Goal: Transaction & Acquisition: Purchase product/service

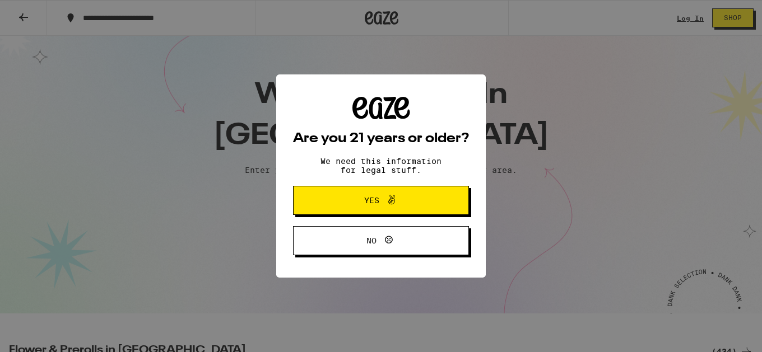
click at [346, 204] on span "Yes" at bounding box center [380, 200] width 85 height 15
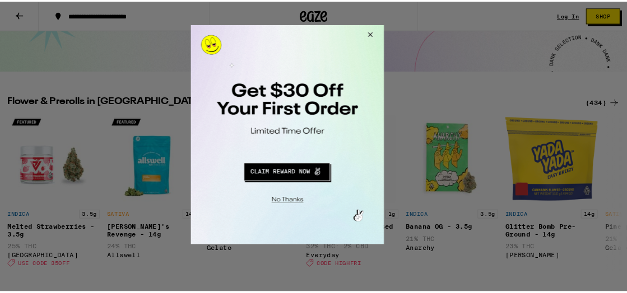
scroll to position [229, 0]
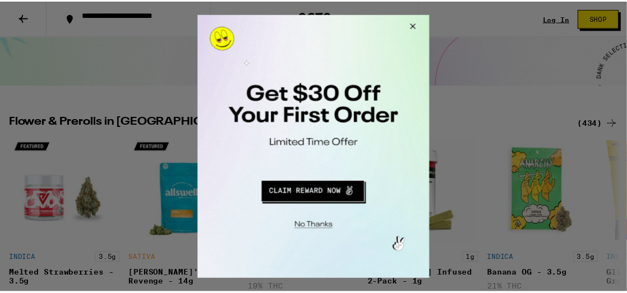
click at [413, 25] on button "Close Modal" at bounding box center [413, 28] width 30 height 27
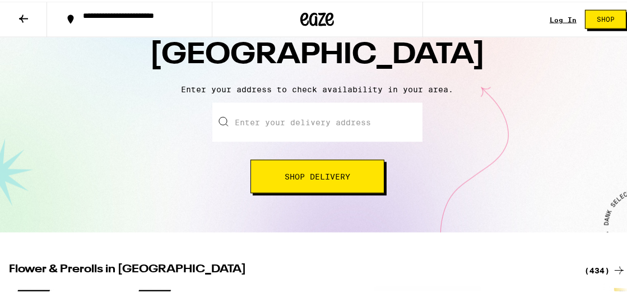
scroll to position [72, 0]
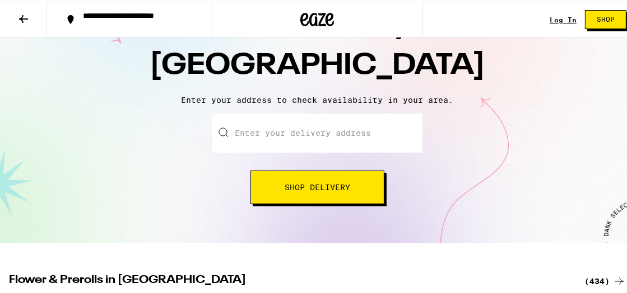
click at [339, 186] on span "Shop Delivery" at bounding box center [318, 186] width 66 height 8
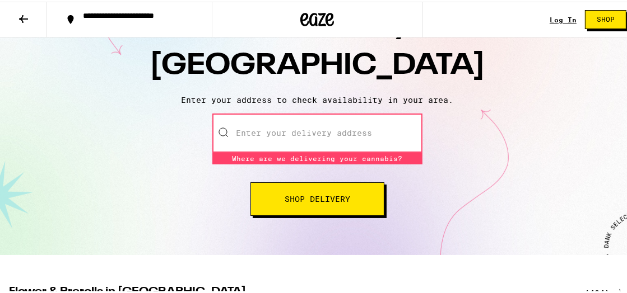
click at [335, 195] on span "Shop Delivery" at bounding box center [318, 198] width 66 height 8
click at [497, 155] on div "Enter your delivery address Where are we delivering your cannabis? Where are we…" at bounding box center [317, 163] width 612 height 102
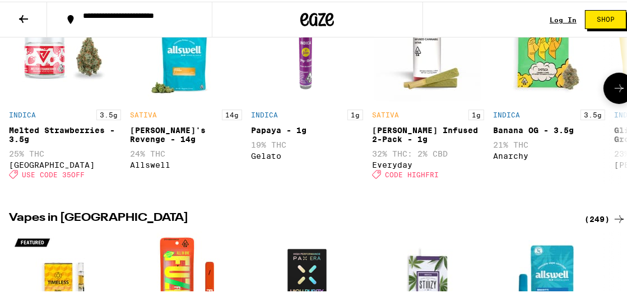
scroll to position [307, 0]
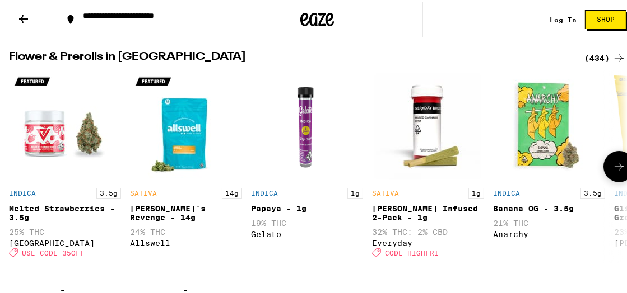
click at [612, 172] on icon at bounding box center [618, 165] width 13 height 13
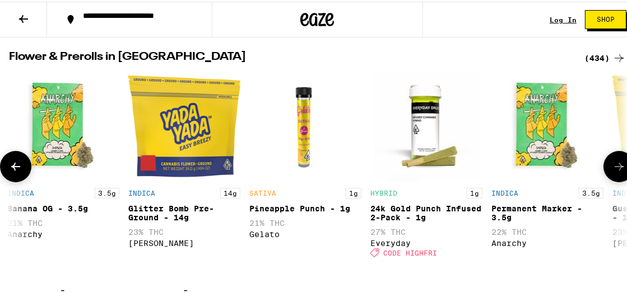
scroll to position [0, 487]
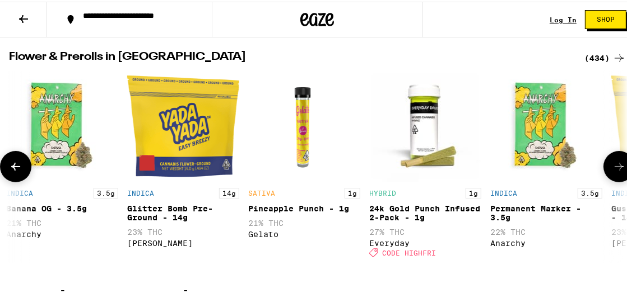
click at [612, 172] on icon at bounding box center [618, 165] width 13 height 13
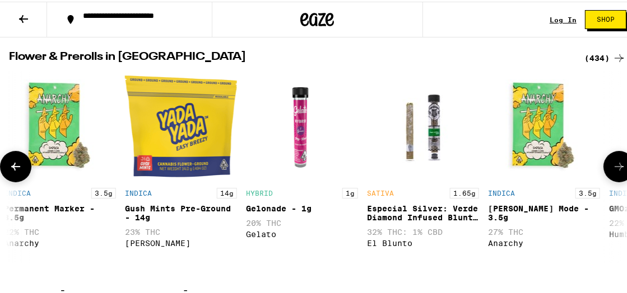
scroll to position [0, 973]
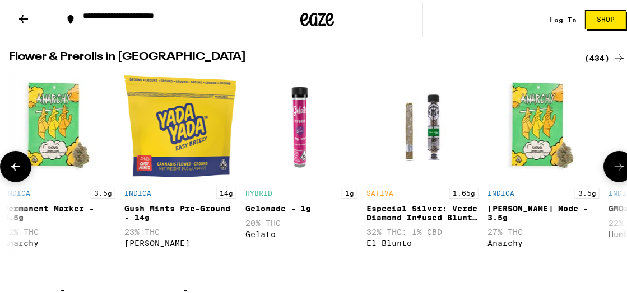
click at [612, 172] on icon at bounding box center [618, 165] width 13 height 13
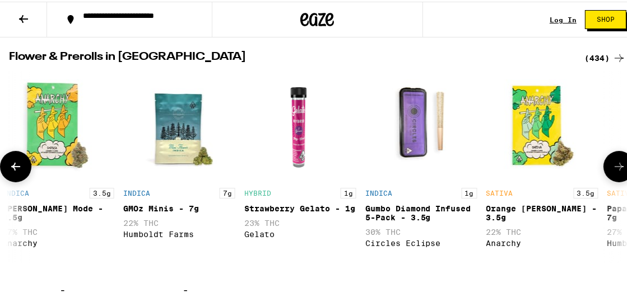
scroll to position [0, 1460]
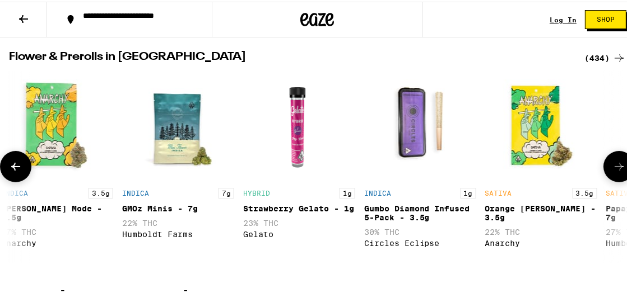
click at [612, 172] on icon at bounding box center [618, 165] width 13 height 13
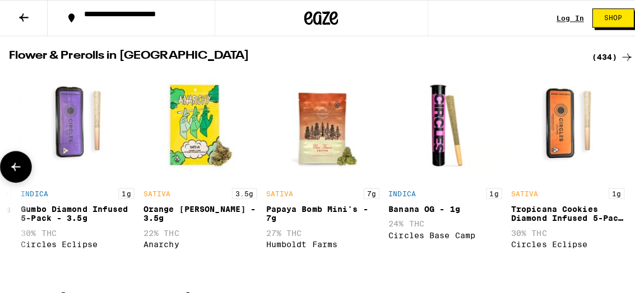
scroll to position [0, 1810]
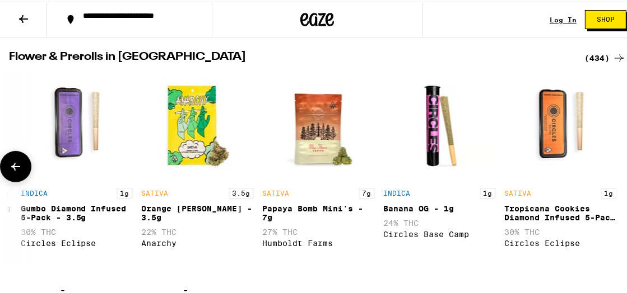
click at [315, 143] on img "Open page for Papaya Bomb Mini's - 7g from Humboldt Farms" at bounding box center [319, 125] width 112 height 112
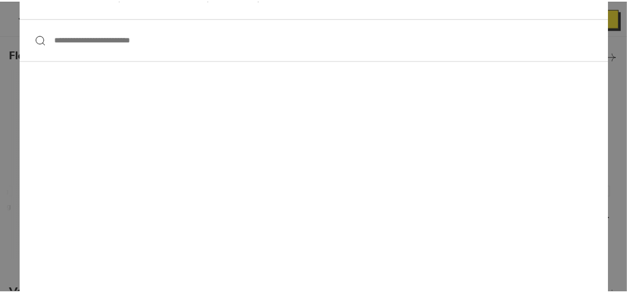
scroll to position [0, 0]
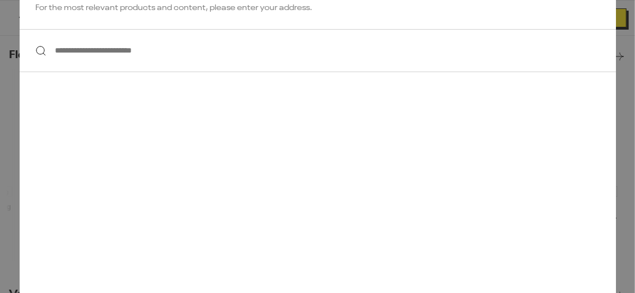
click at [7, 104] on div "**********" at bounding box center [317, 146] width 635 height 293
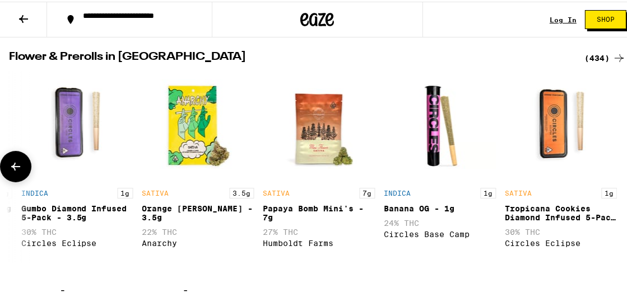
click at [316, 204] on div "SATIVA 7g Papaya Bomb Mini's - 7g 27% THC Humboldt Farms" at bounding box center [319, 221] width 112 height 69
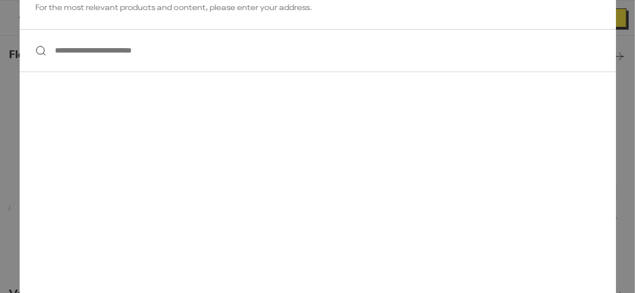
click at [11, 28] on div "**********" at bounding box center [317, 146] width 635 height 293
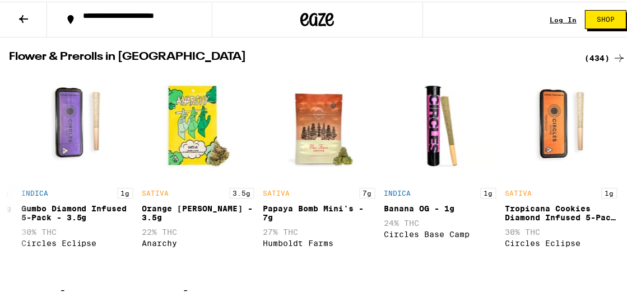
click at [598, 16] on span "Shop" at bounding box center [605, 18] width 18 height 7
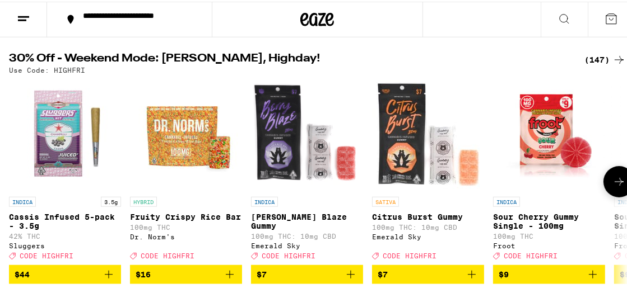
scroll to position [78, 0]
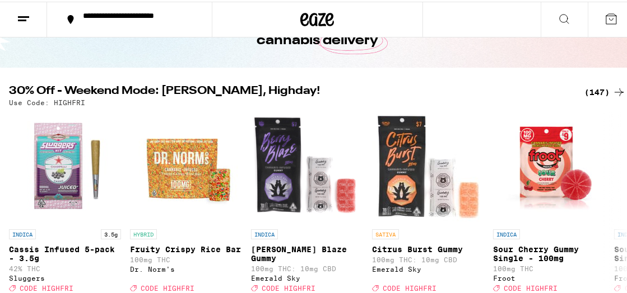
click at [589, 94] on div "(147)" at bounding box center [604, 90] width 41 height 13
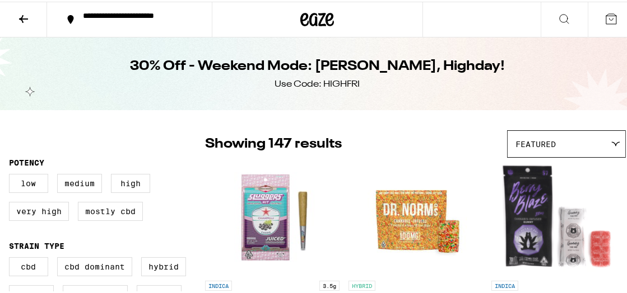
scroll to position [78, 0]
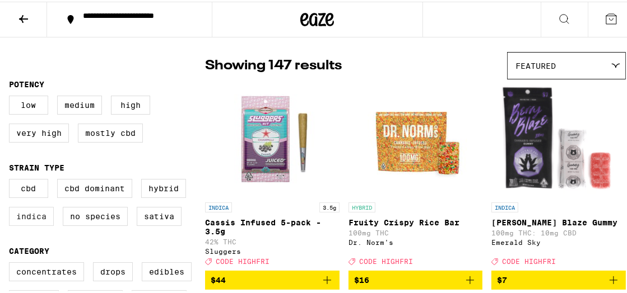
click at [30, 216] on label "Indica" at bounding box center [31, 215] width 45 height 19
click at [12, 180] on input "Indica" at bounding box center [11, 179] width 1 height 1
checkbox input "true"
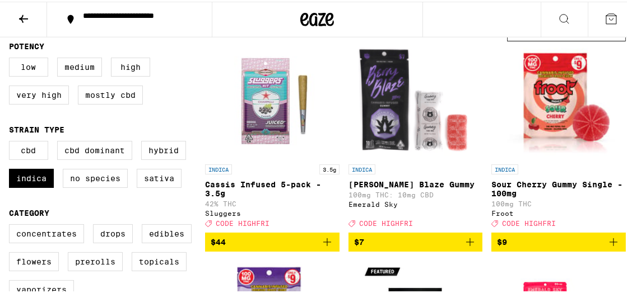
scroll to position [157, 0]
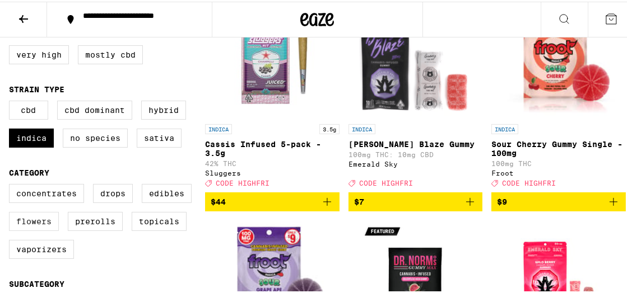
click at [31, 228] on label "Flowers" at bounding box center [34, 220] width 50 height 19
click at [12, 185] on input "Flowers" at bounding box center [11, 184] width 1 height 1
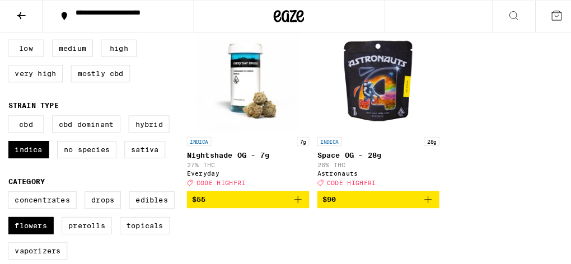
scroll to position [157, 0]
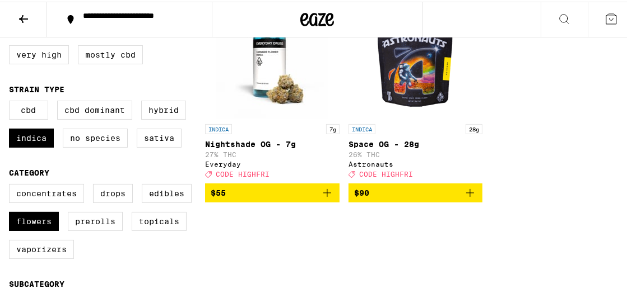
click at [265, 92] on img "Open page for Nightshade OG - 7g from Everyday" at bounding box center [272, 61] width 112 height 112
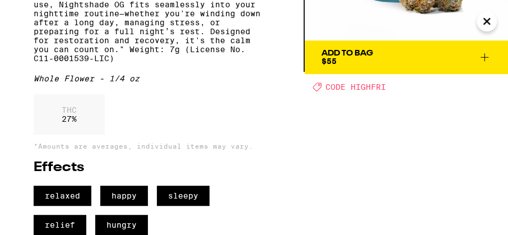
scroll to position [29, 0]
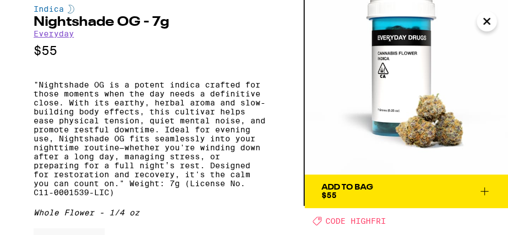
scroll to position [157, 0]
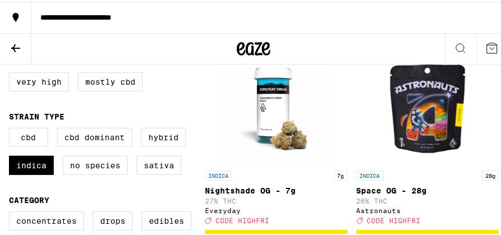
click at [414, 133] on img "Open page for Space OG - 28g from Astronauts" at bounding box center [428, 107] width 112 height 112
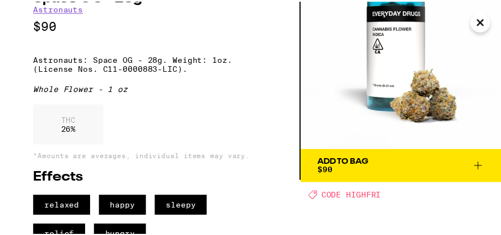
scroll to position [81, 0]
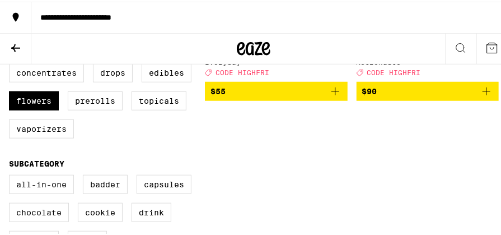
scroll to position [312, 0]
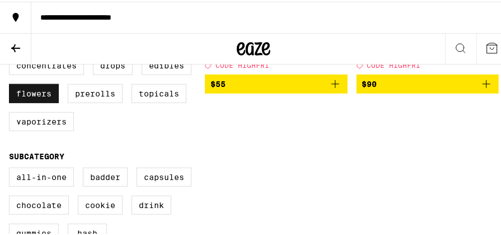
click at [40, 100] on label "Flowers" at bounding box center [34, 91] width 50 height 19
click at [12, 57] on input "Flowers" at bounding box center [11, 56] width 1 height 1
checkbox input "false"
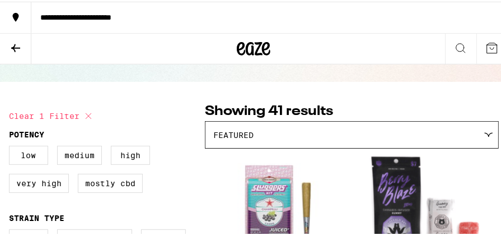
scroll to position [79, 0]
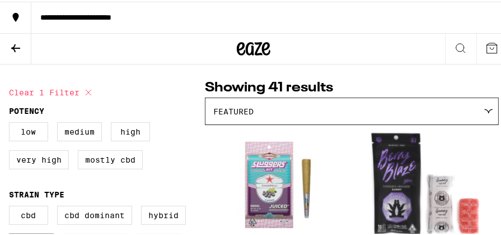
click at [483, 106] on div "Featured" at bounding box center [352, 109] width 293 height 26
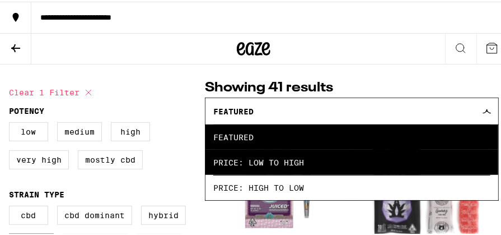
click at [431, 162] on span "Price: Low to High" at bounding box center [351, 160] width 277 height 25
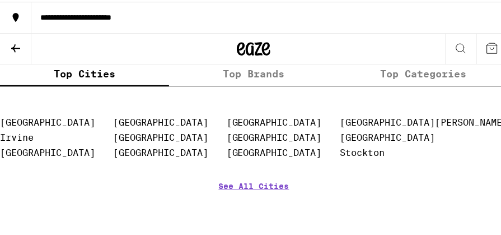
scroll to position [4661, 0]
